Goal: Task Accomplishment & Management: Use online tool/utility

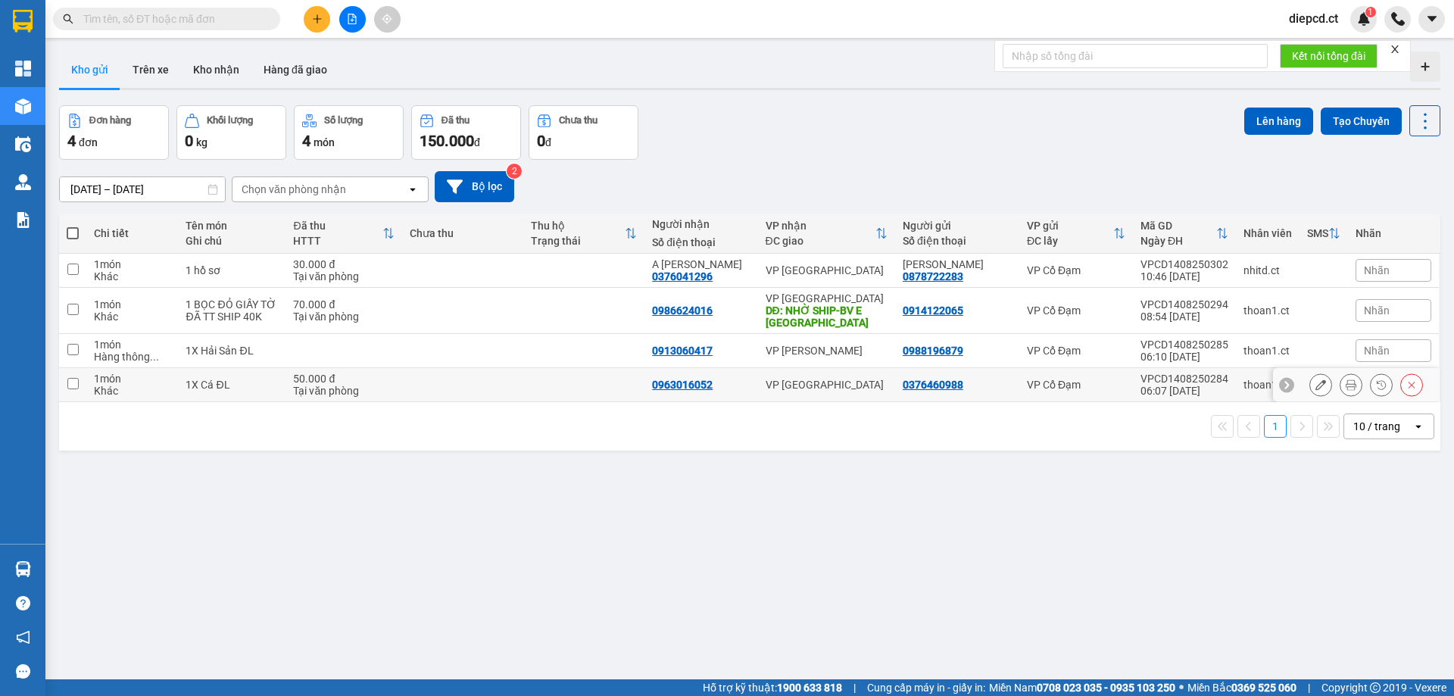
click at [75, 385] on input "checkbox" at bounding box center [72, 383] width 11 height 11
checkbox input "true"
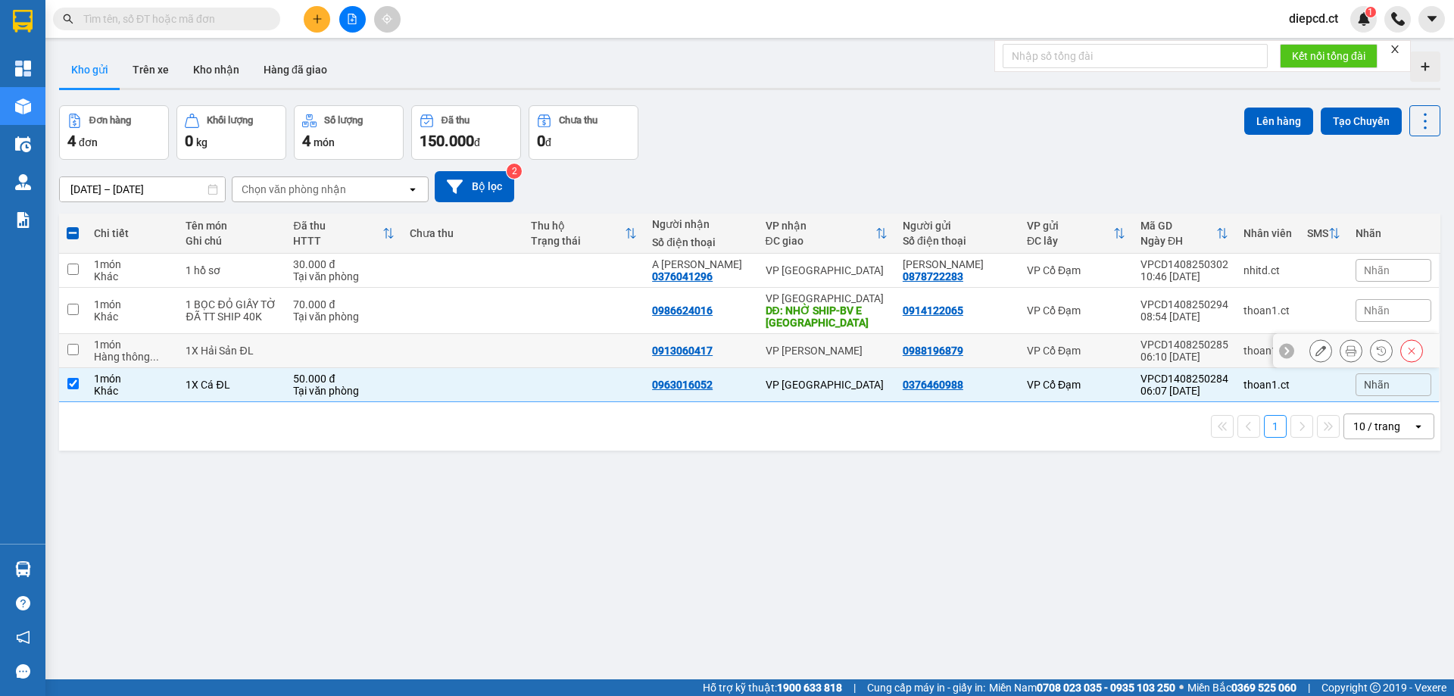
click at [80, 351] on td at bounding box center [72, 351] width 27 height 34
checkbox input "true"
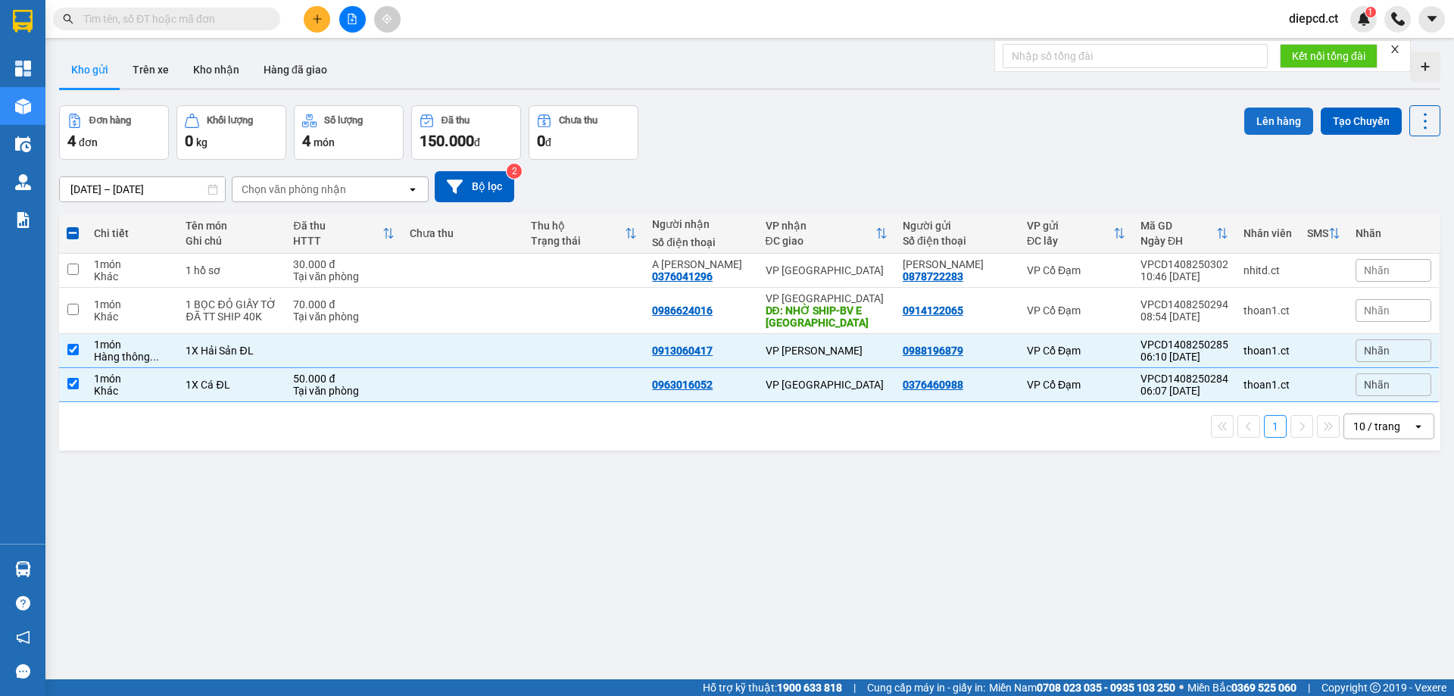
click at [1271, 122] on button "Lên hàng" at bounding box center [1279, 121] width 69 height 27
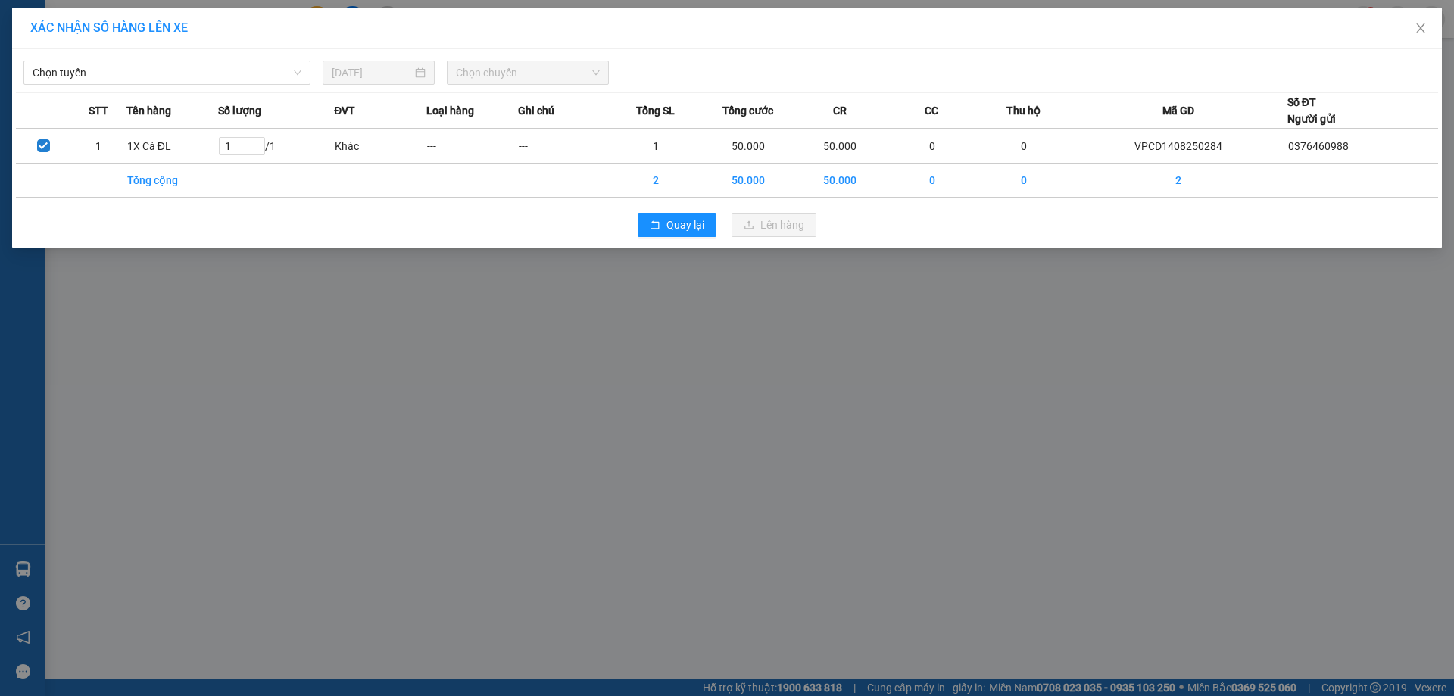
click at [103, 57] on div "Chọn tuyến [DATE] Chọn chuyến" at bounding box center [727, 69] width 1423 height 32
click at [97, 66] on span "Chọn tuyến" at bounding box center [167, 72] width 269 height 23
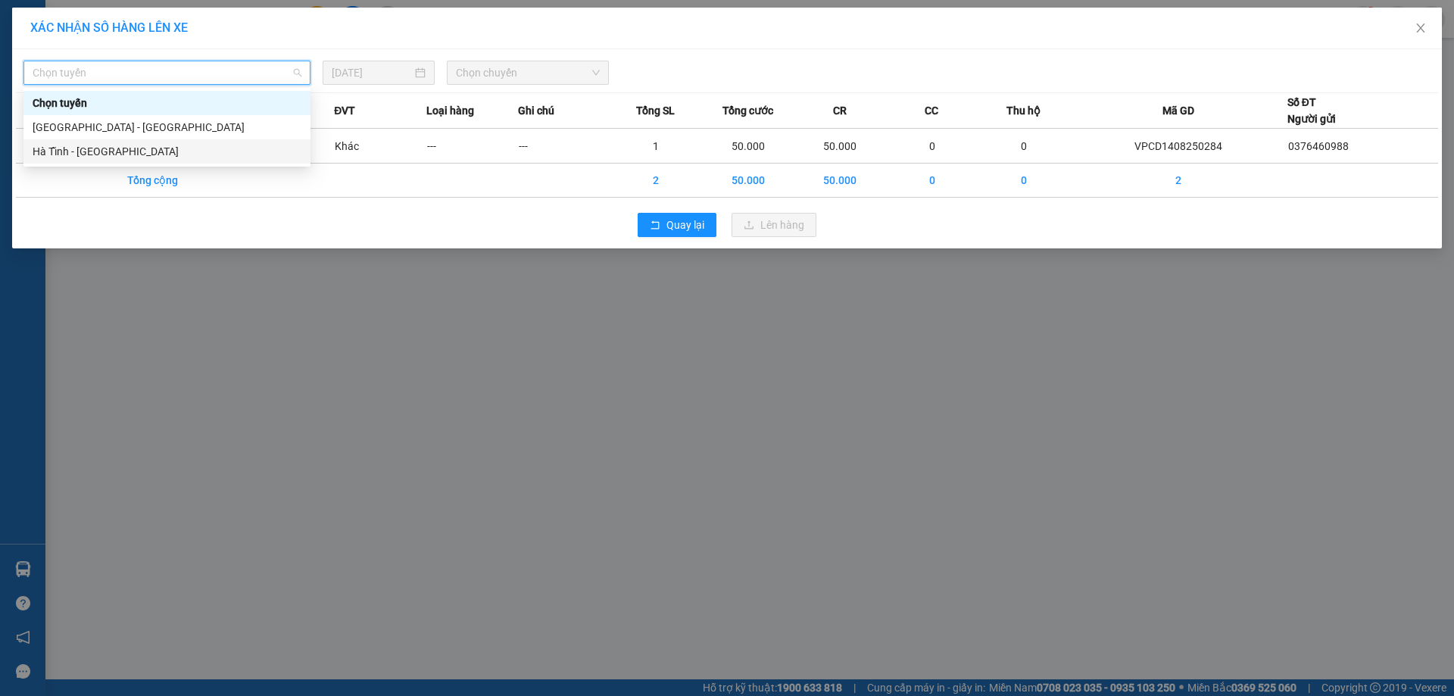
click at [92, 158] on div "Hà Tĩnh - [GEOGRAPHIC_DATA]" at bounding box center [167, 151] width 269 height 17
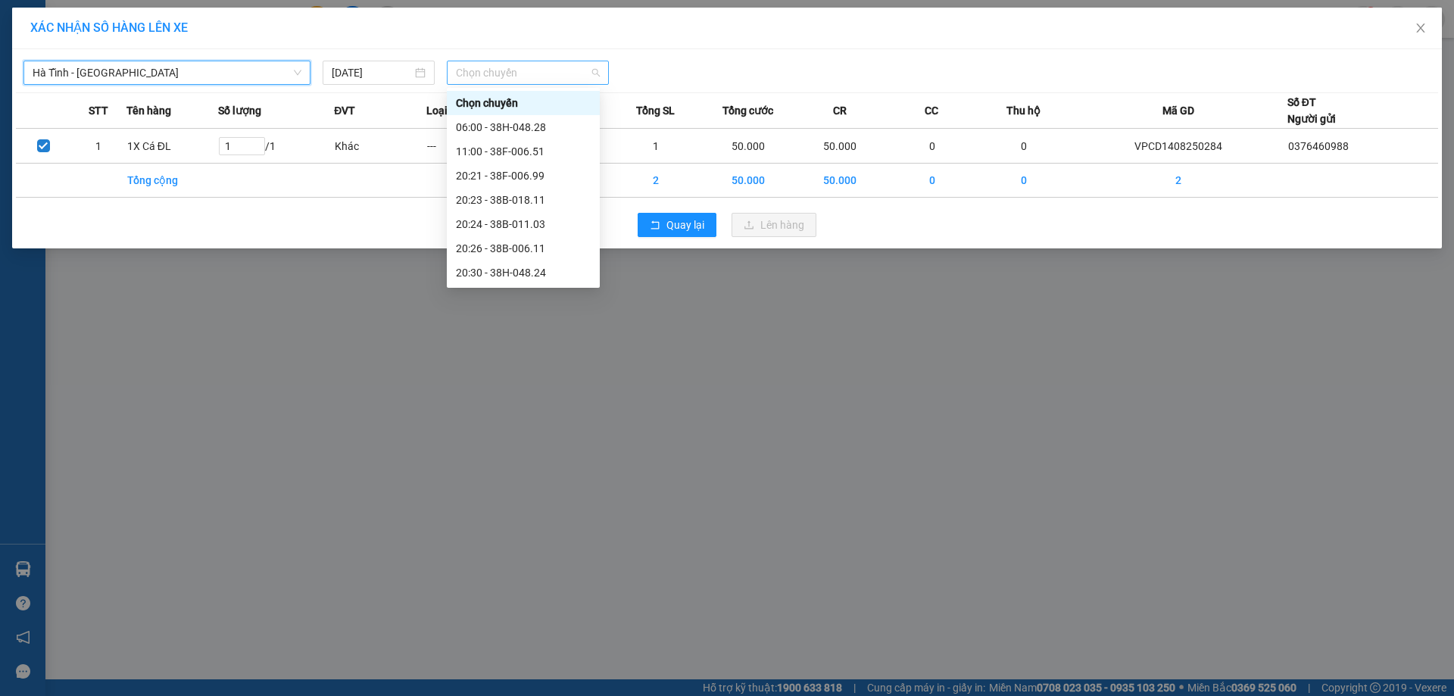
click at [521, 70] on span "Chọn chuyến" at bounding box center [528, 72] width 144 height 23
click at [548, 120] on div "06:00 - 38H-048.28" at bounding box center [523, 127] width 135 height 17
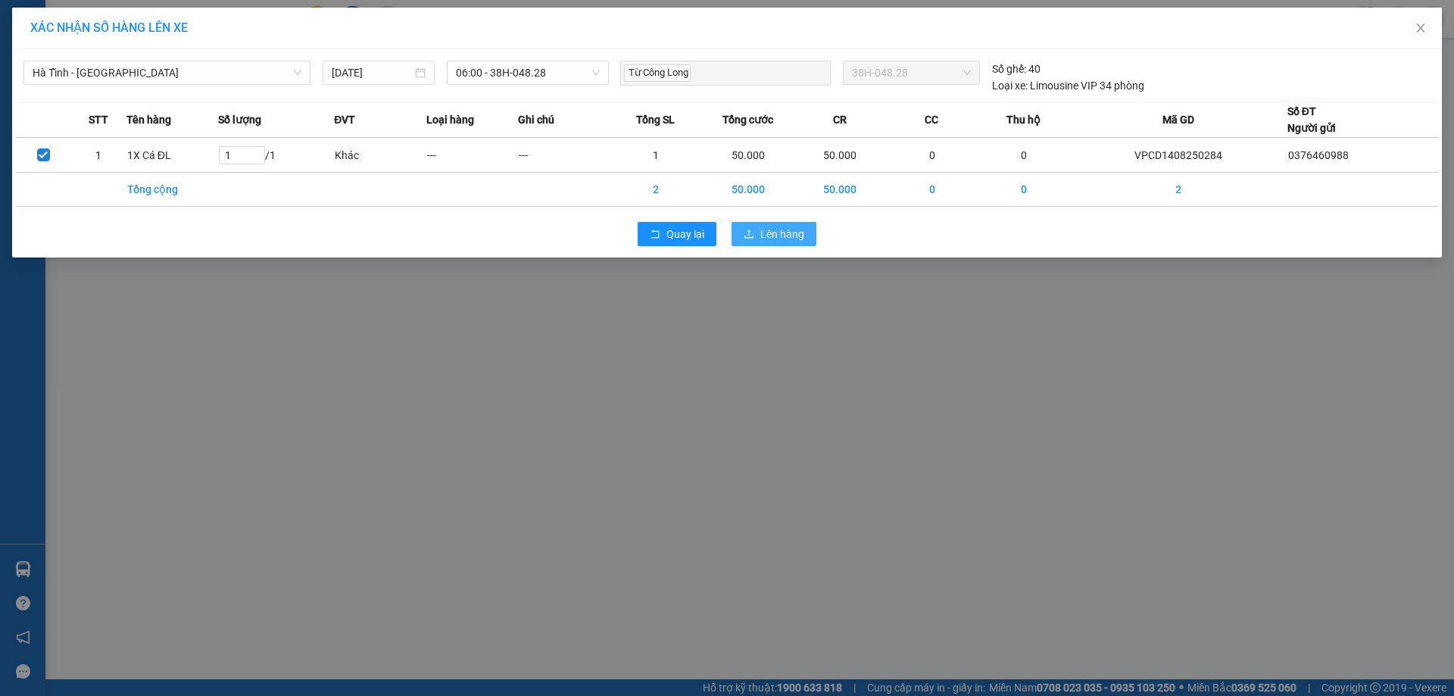
click at [764, 234] on span "Lên hàng" at bounding box center [783, 234] width 44 height 17
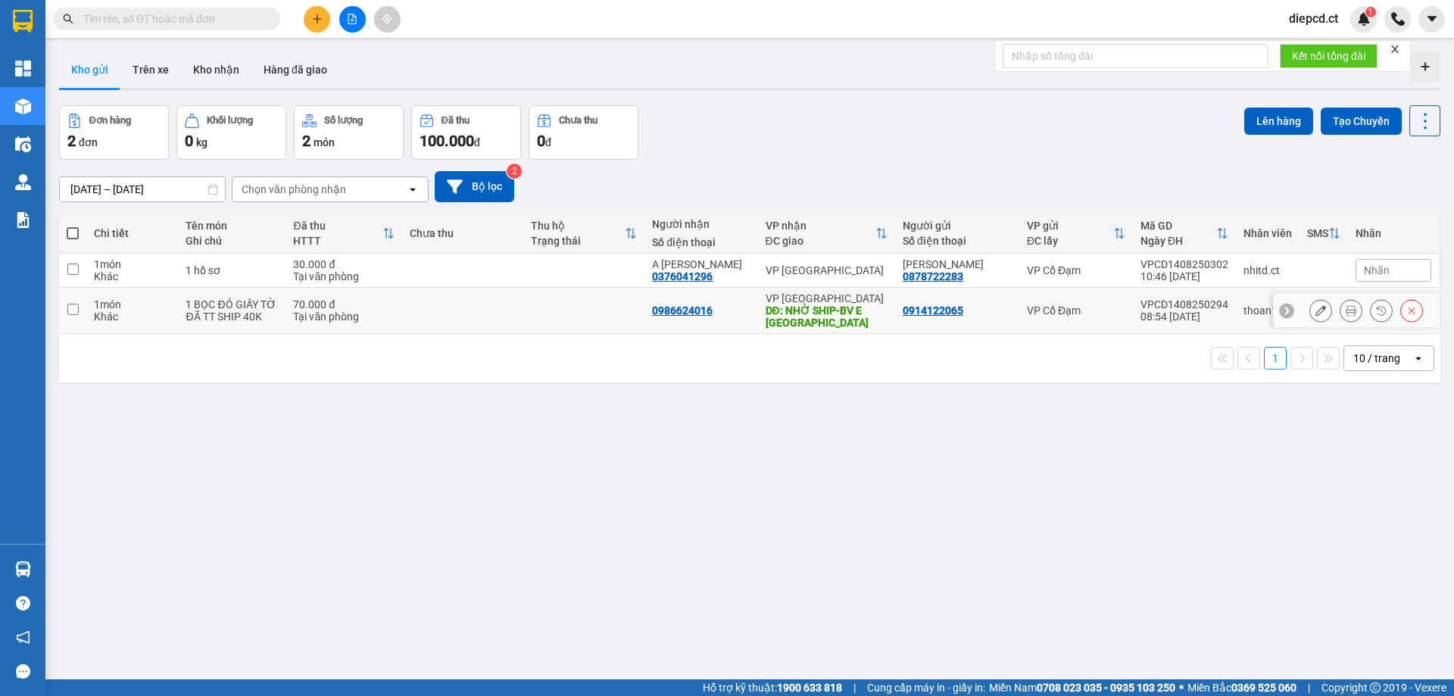
click at [73, 314] on input "checkbox" at bounding box center [72, 309] width 11 height 11
checkbox input "true"
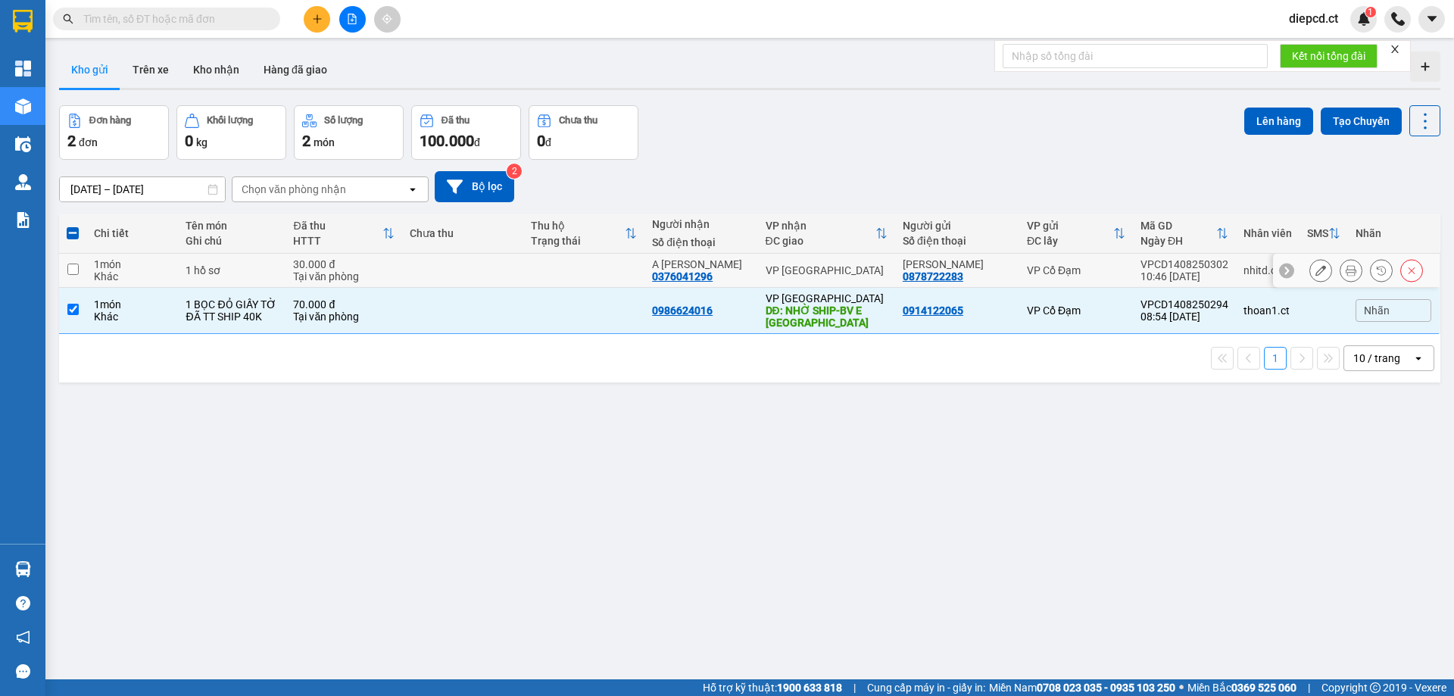
click at [70, 261] on td at bounding box center [72, 271] width 27 height 34
checkbox input "true"
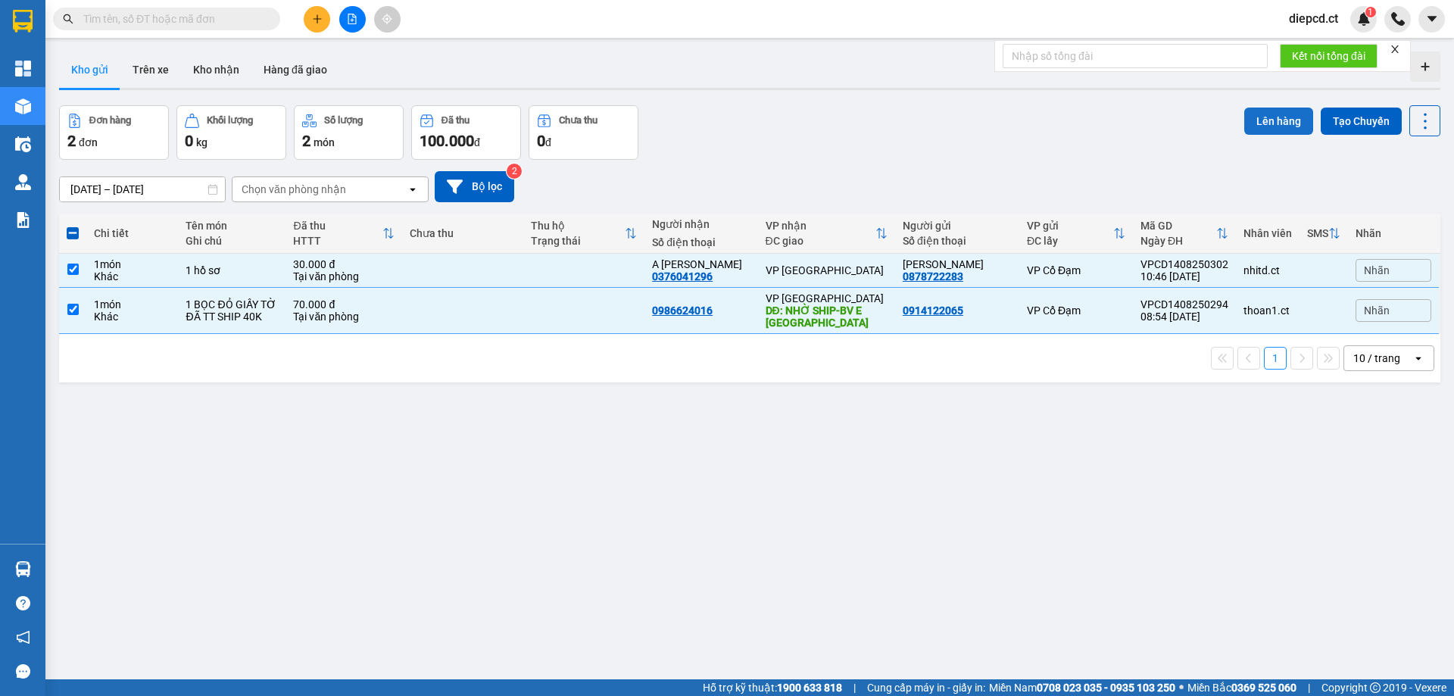
click at [1276, 124] on button "Lên hàng" at bounding box center [1279, 121] width 69 height 27
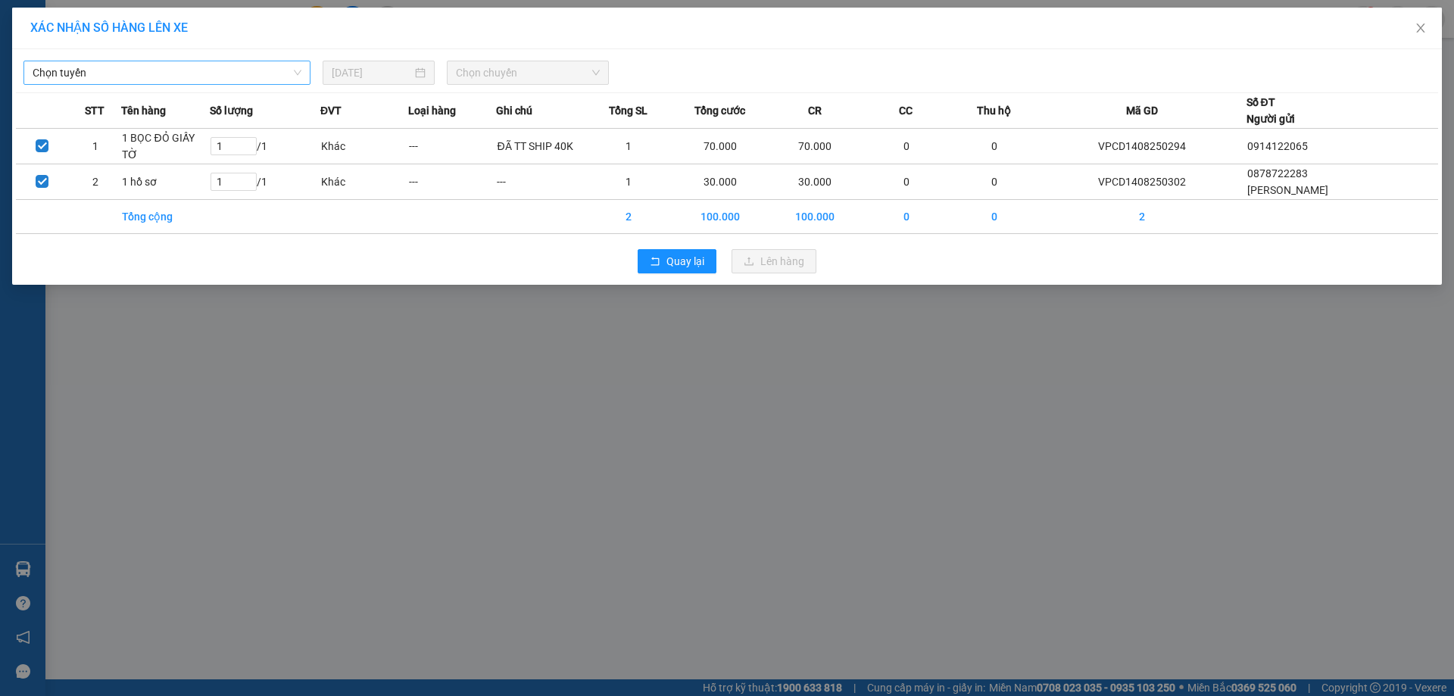
click at [222, 81] on span "Chọn tuyến" at bounding box center [167, 72] width 269 height 23
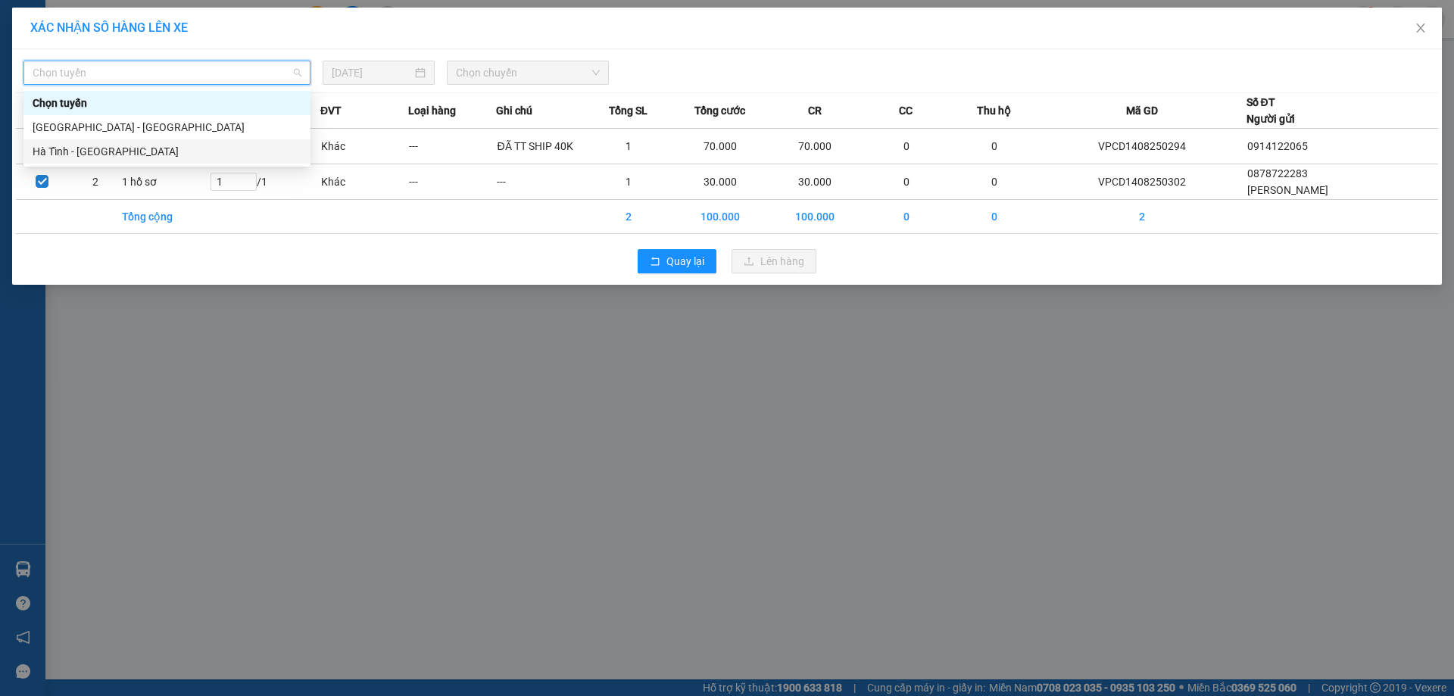
click at [120, 156] on div "Hà Tĩnh - [GEOGRAPHIC_DATA]" at bounding box center [167, 151] width 269 height 17
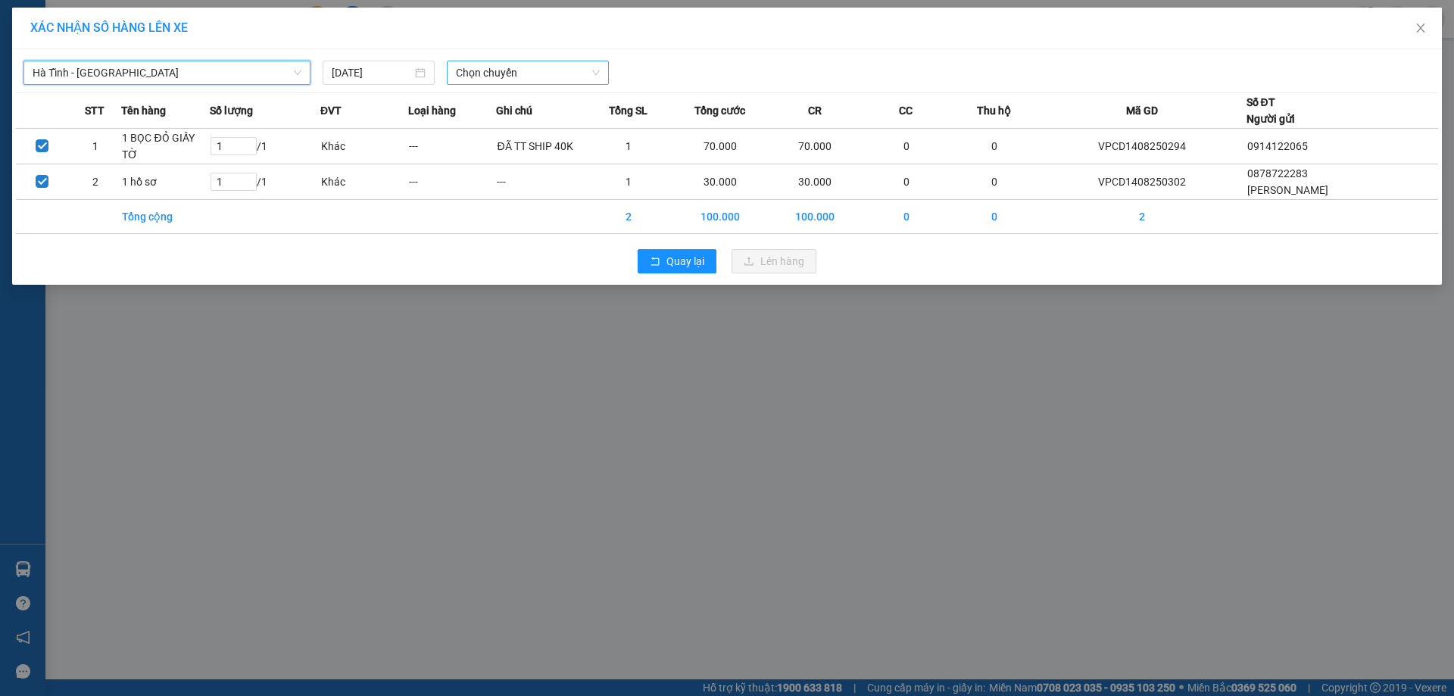
click at [504, 68] on span "Chọn chuyến" at bounding box center [528, 72] width 144 height 23
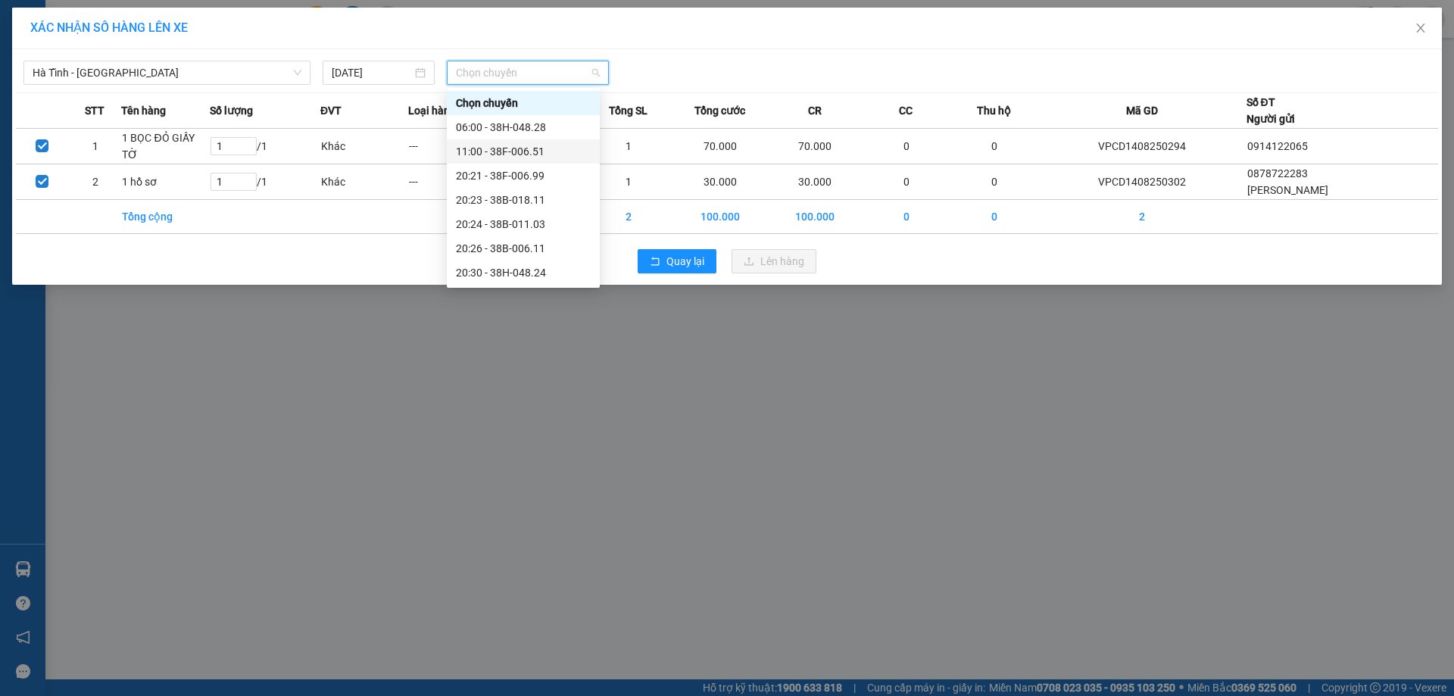
click at [512, 148] on div "11:00 - 38F-006.51" at bounding box center [523, 151] width 135 height 17
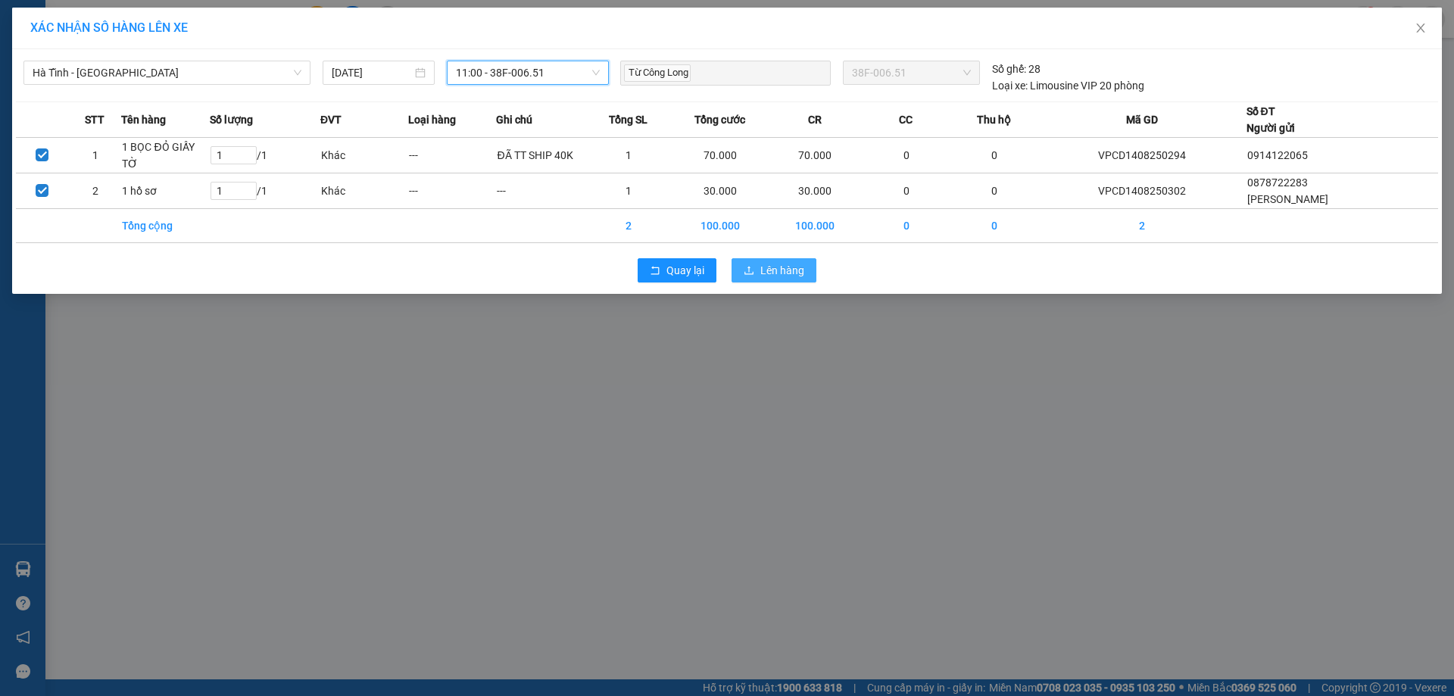
click at [773, 274] on span "Lên hàng" at bounding box center [783, 270] width 44 height 17
